Goal: Find specific page/section: Find specific page/section

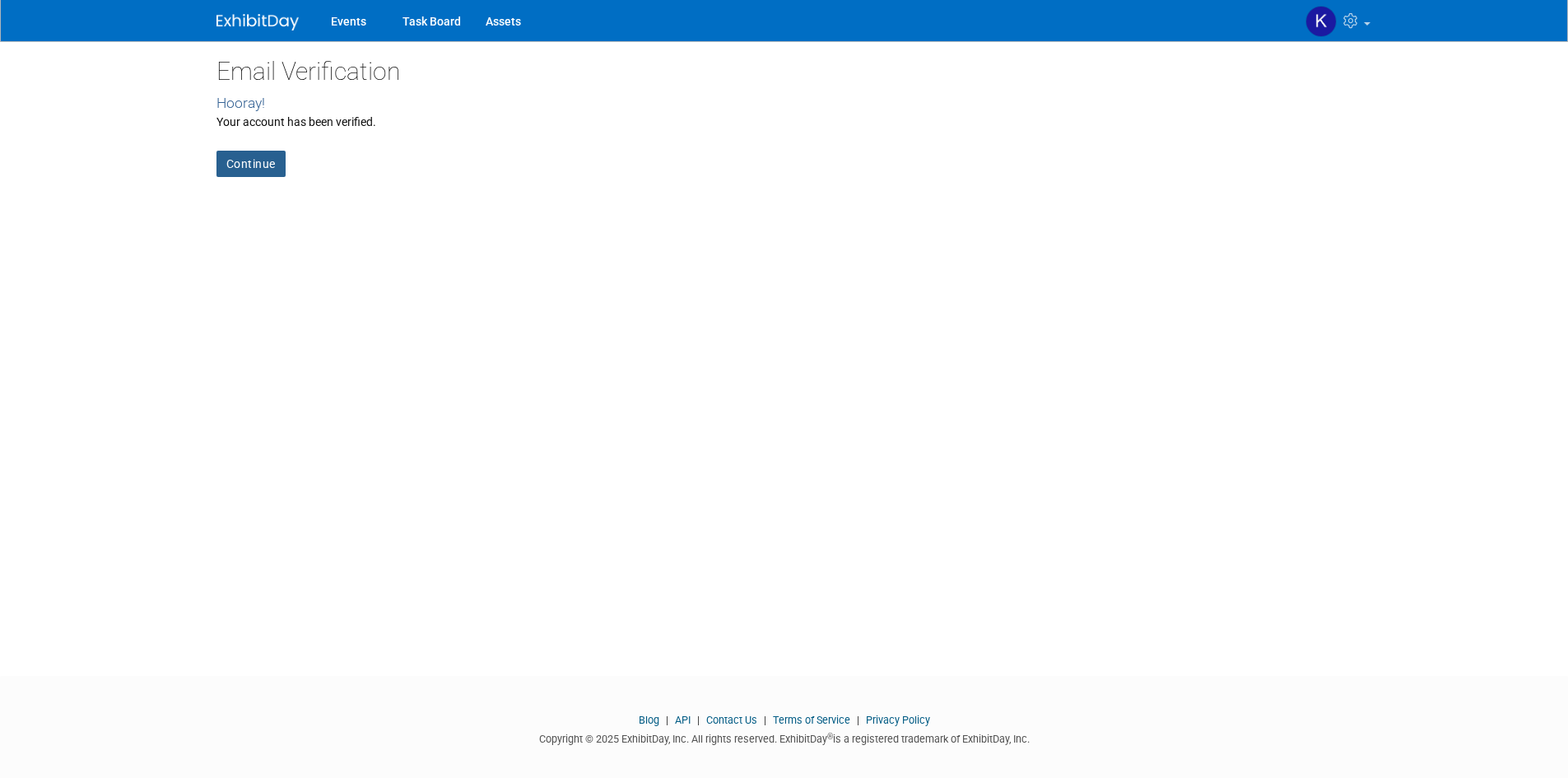
drag, startPoint x: 225, startPoint y: 170, endPoint x: 236, endPoint y: 159, distance: 15.6
click at [226, 168] on link "Continue" at bounding box center [251, 164] width 69 height 27
click at [238, 158] on link "Continue" at bounding box center [251, 164] width 69 height 27
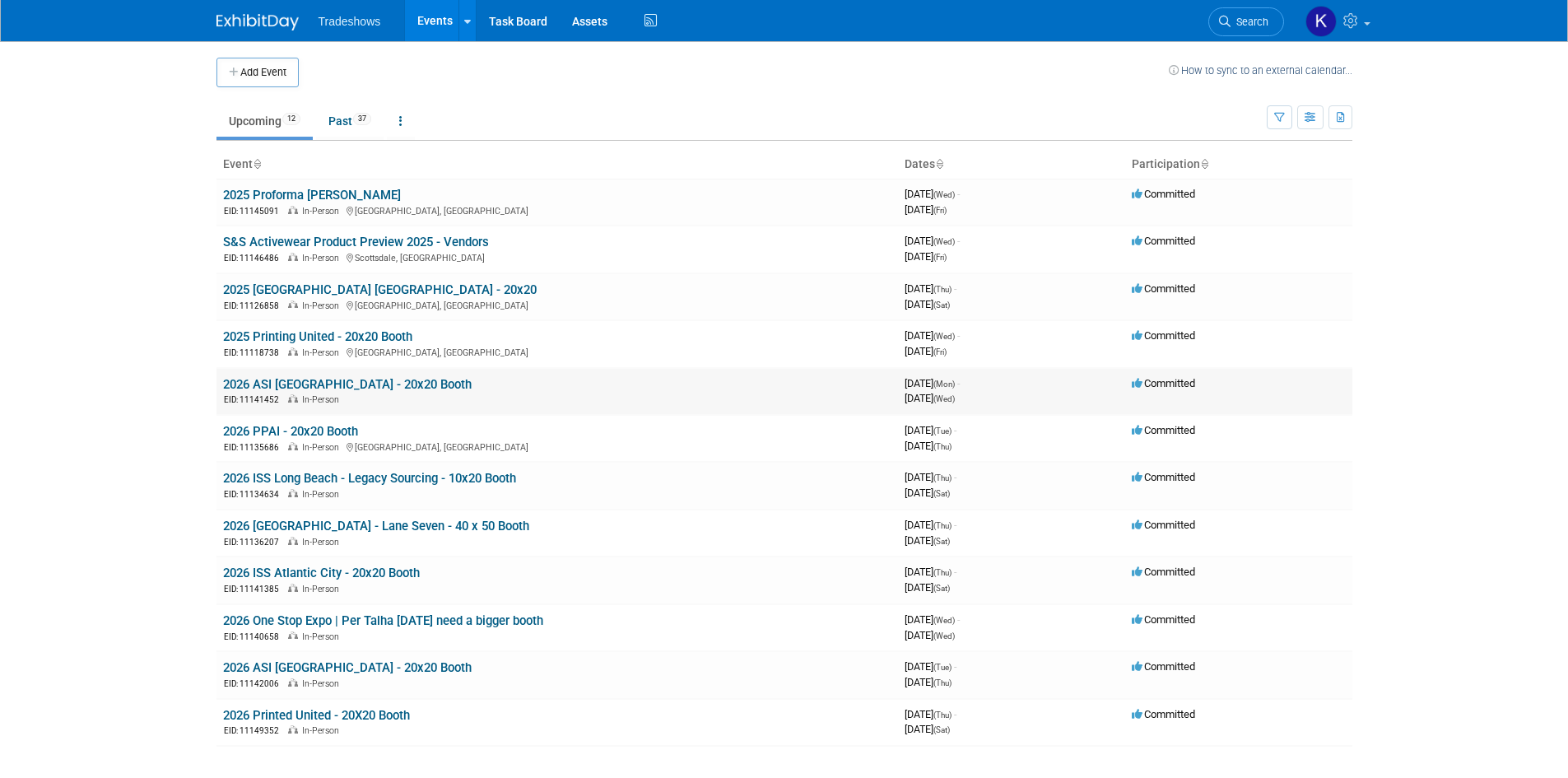
click at [303, 379] on link "2026 ASI [GEOGRAPHIC_DATA] - 20x20 Booth" at bounding box center [347, 384] width 249 height 15
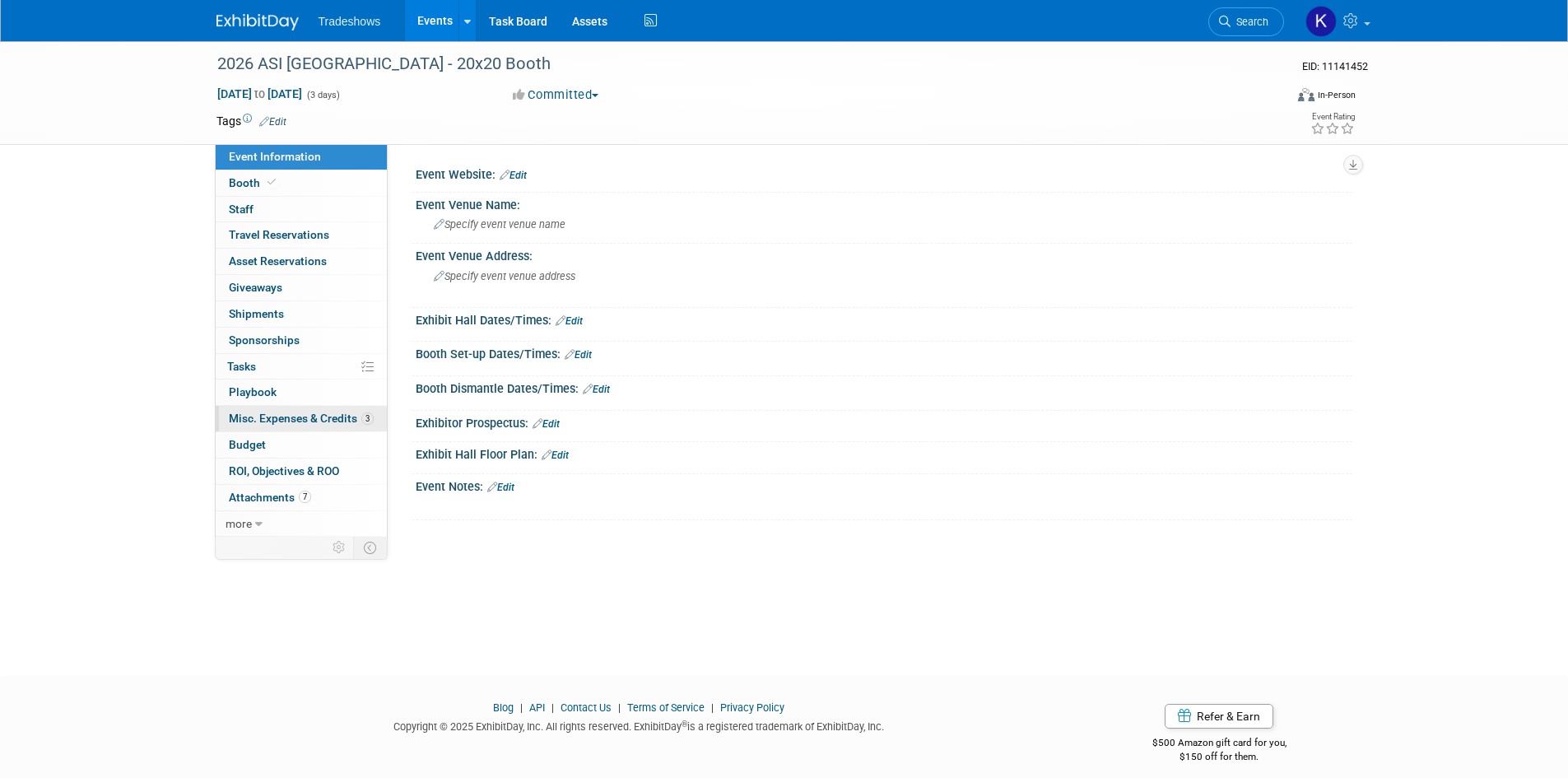
click at [262, 412] on span "Misc. Expenses & Credits 3" at bounding box center [301, 417] width 145 height 13
